Goal: Task Accomplishment & Management: Complete application form

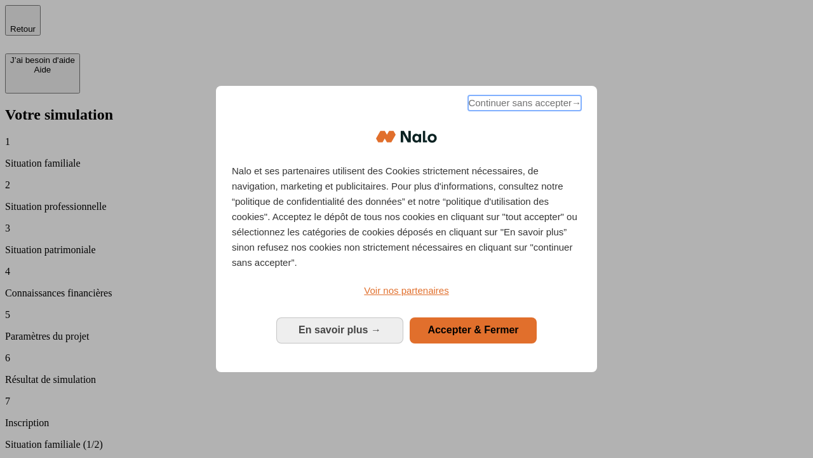
click at [524, 105] on span "Continuer sans accepter →" at bounding box center [524, 102] width 113 height 15
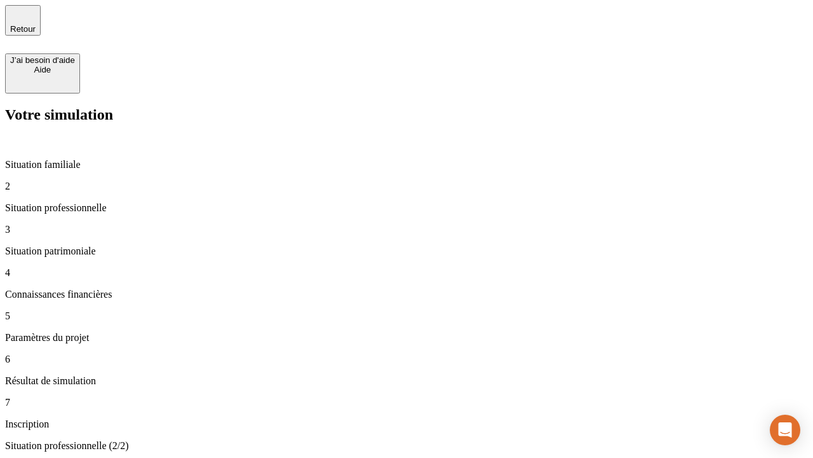
type input "30 000"
type input "1 000"
